Goal: Information Seeking & Learning: Learn about a topic

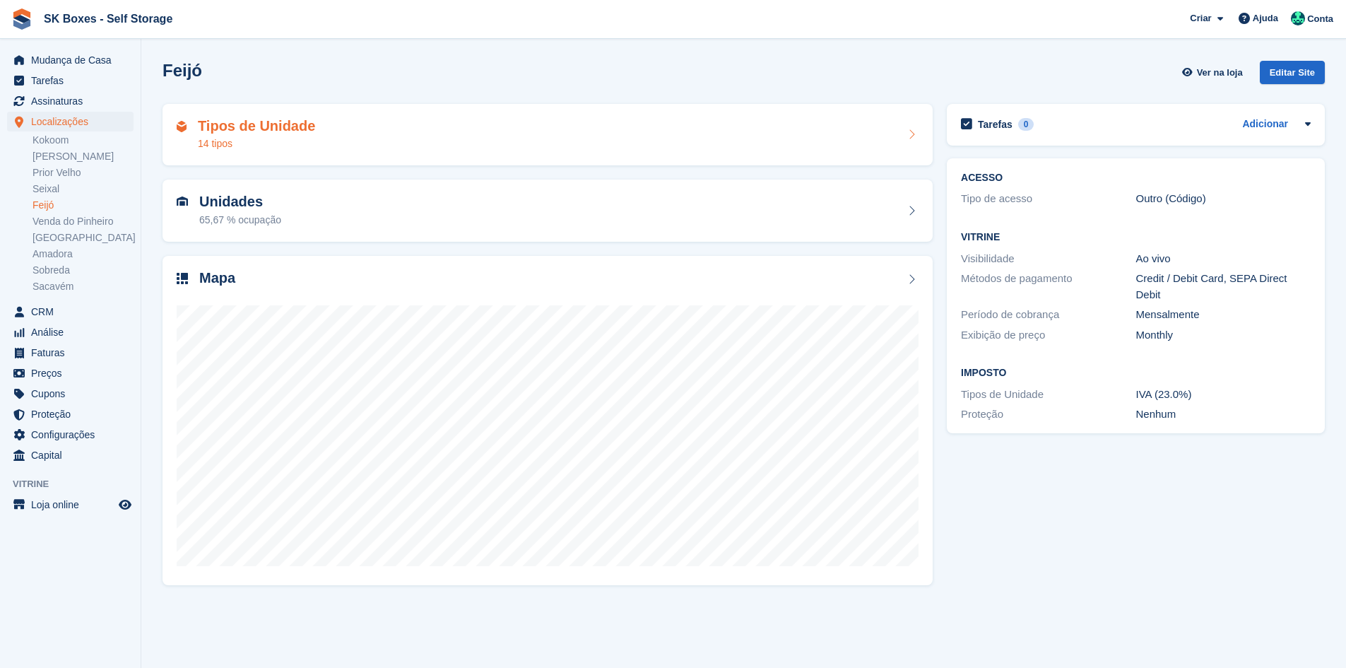
click at [271, 133] on h2 "Tipos de Unidade" at bounding box center [256, 126] width 117 height 16
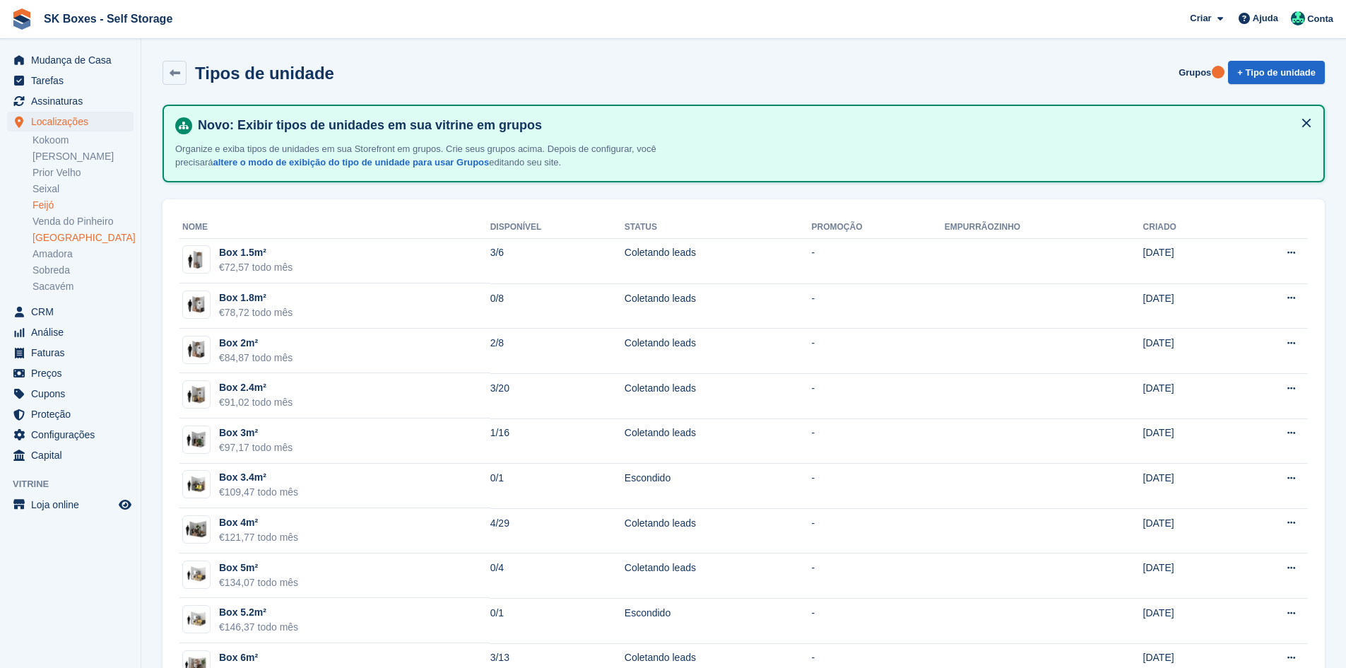
click at [80, 237] on link "[GEOGRAPHIC_DATA]" at bounding box center [82, 237] width 101 height 13
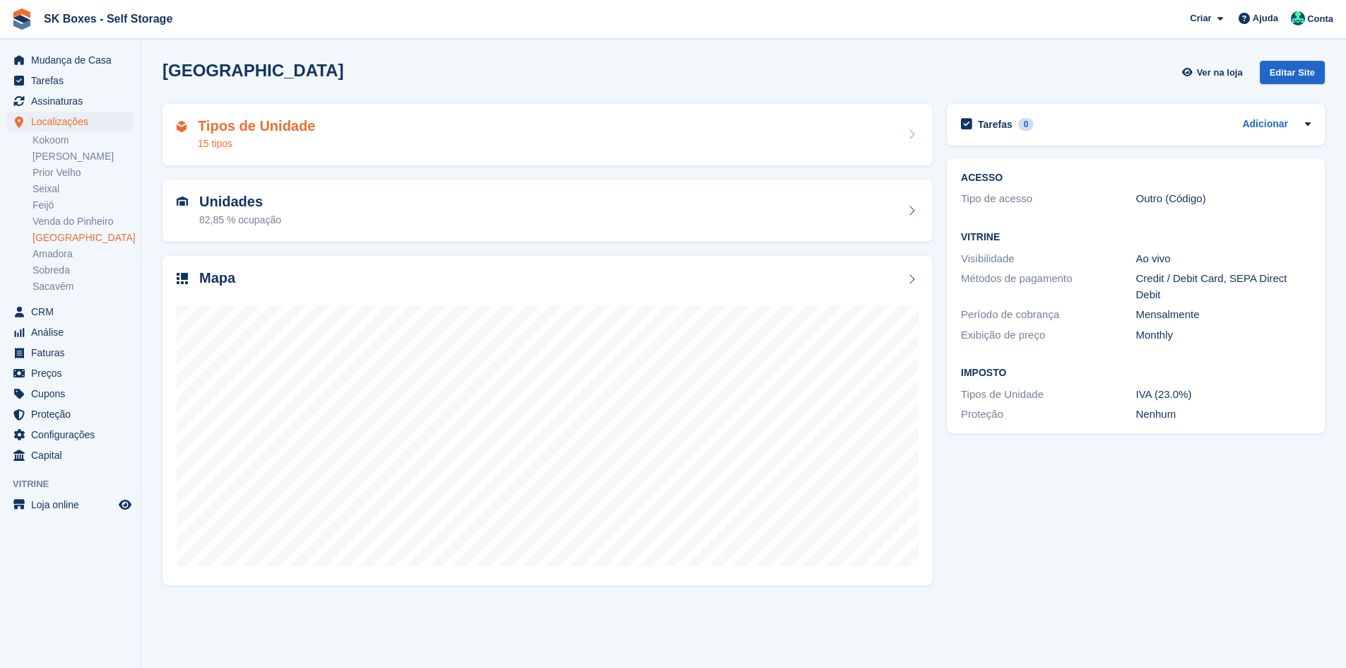
click at [437, 132] on div "Tipos de Unidade 15 tipos" at bounding box center [548, 135] width 742 height 34
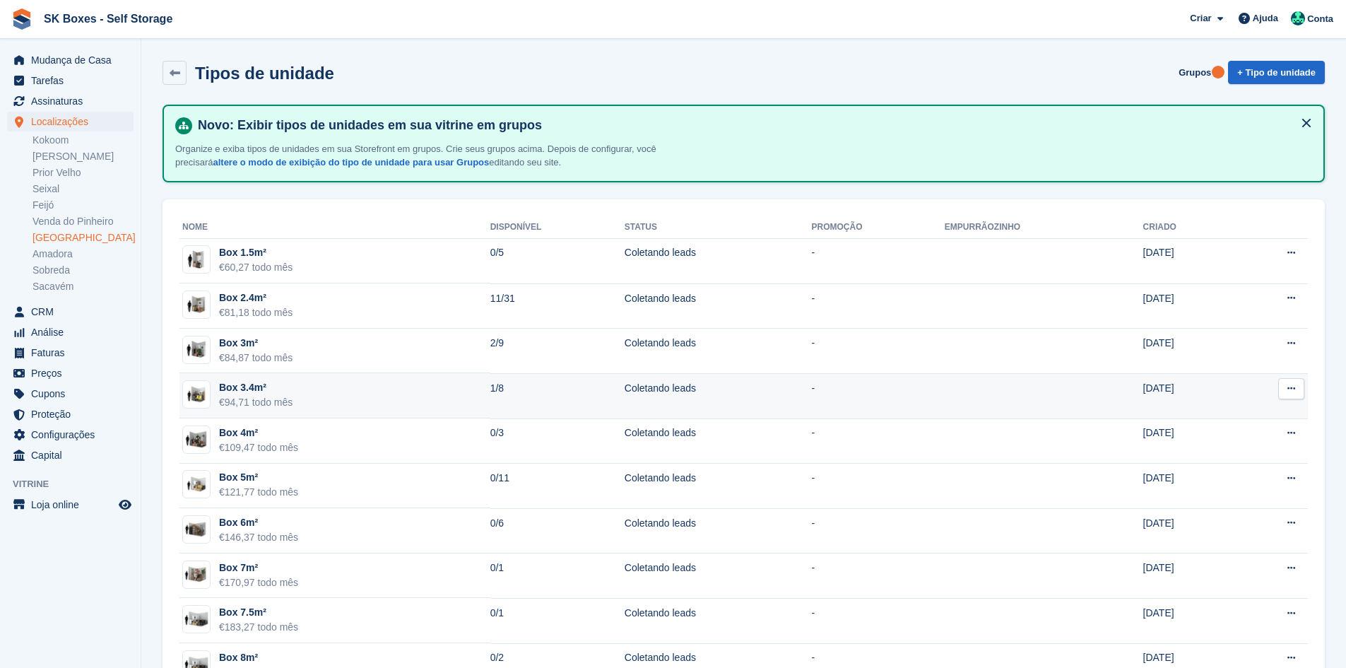
click at [360, 394] on td "Box 3.4m² €94,71 todo mês" at bounding box center [334, 395] width 311 height 45
